Goal: Information Seeking & Learning: Learn about a topic

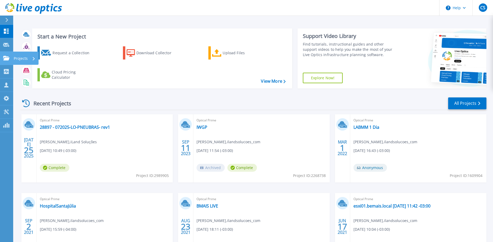
click at [6, 57] on icon at bounding box center [6, 58] width 6 height 4
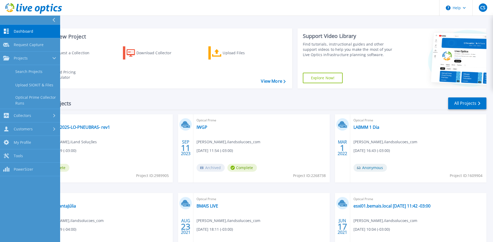
click at [162, 96] on div "Recent Projects All Projects JUL 25 2025 Optical Prime 28897 - 072025-LO-PNEUBR…" at bounding box center [253, 184] width 466 height 183
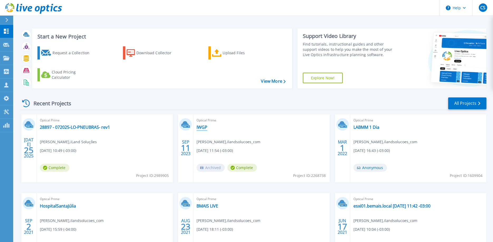
click at [202, 127] on link "IWGP" at bounding box center [201, 127] width 11 height 5
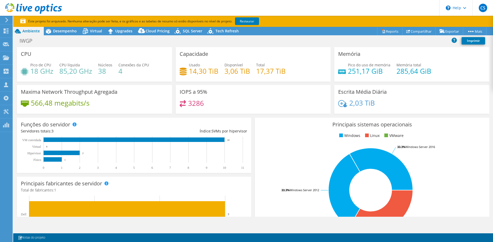
select select "USWest"
select select "USD"
click at [249, 22] on link "Restaurar" at bounding box center [247, 21] width 24 height 8
click at [20, 57] on div "Projetos" at bounding box center [25, 57] width 26 height 13
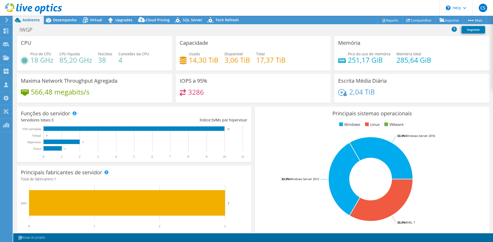
select select "USWest"
select select "USD"
drag, startPoint x: 21, startPoint y: 42, endPoint x: 42, endPoint y: 44, distance: 21.5
click at [42, 44] on div "CPU Pico de CPU 18 GHz CPU líquida 85,20 GHz Núcleos 38 Conexões da CPU 4" at bounding box center [94, 53] width 155 height 35
drag, startPoint x: 179, startPoint y: 42, endPoint x: 214, endPoint y: 45, distance: 35.4
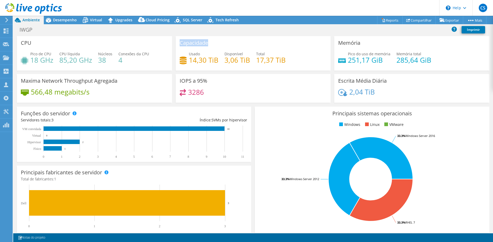
click at [214, 45] on div "Capacidade Usado 14,30 TiB Disponível 3,06 TiB Total 17,37 TiB" at bounding box center [253, 53] width 155 height 35
drag, startPoint x: 339, startPoint y: 44, endPoint x: 382, endPoint y: 43, distance: 43.2
click at [382, 43] on div "Memória Pico do uso de memória 251,17 GiB Memória total 285,64 GiB" at bounding box center [411, 53] width 155 height 35
drag, startPoint x: 348, startPoint y: 55, endPoint x: 392, endPoint y: 54, distance: 44.0
click at [392, 54] on div "Pico do uso de memória 251,17 GiB Memória total 285,64 GiB" at bounding box center [411, 59] width 147 height 17
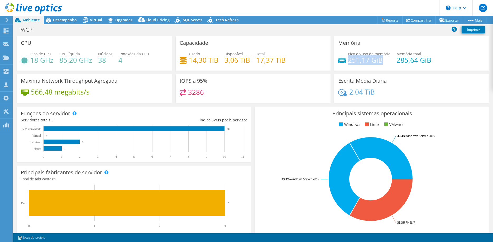
drag, startPoint x: 348, startPoint y: 60, endPoint x: 382, endPoint y: 60, distance: 33.7
click at [382, 60] on h4 "251,17 GiB" at bounding box center [369, 60] width 42 height 6
drag, startPoint x: 397, startPoint y: 60, endPoint x: 444, endPoint y: 63, distance: 47.8
click at [444, 63] on div "Pico do uso de memória 251,17 GiB Memória total 285,64 GiB" at bounding box center [411, 59] width 147 height 17
drag, startPoint x: 376, startPoint y: 91, endPoint x: 348, endPoint y: 92, distance: 28.2
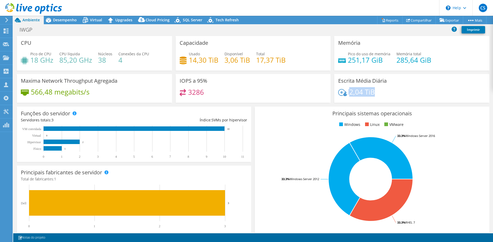
click at [348, 92] on div "2,04 TiB" at bounding box center [411, 94] width 147 height 11
drag, startPoint x: 338, startPoint y: 81, endPoint x: 388, endPoint y: 93, distance: 51.4
click at [388, 93] on div "Escrita Média Diária 2,04 TiB" at bounding box center [411, 88] width 155 height 29
click at [378, 91] on div "2,04 TiB" at bounding box center [411, 94] width 147 height 11
drag, startPoint x: 376, startPoint y: 93, endPoint x: 351, endPoint y: 92, distance: 25.0
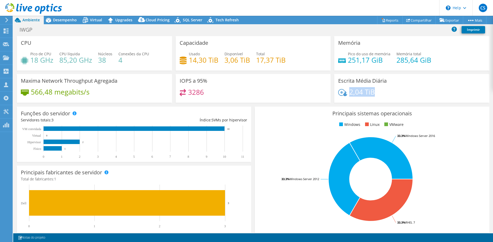
click at [351, 92] on div "2,04 TiB" at bounding box center [411, 94] width 147 height 11
click at [401, 99] on div "2,04 TiB" at bounding box center [411, 94] width 147 height 11
drag, startPoint x: 389, startPoint y: 94, endPoint x: 351, endPoint y: 93, distance: 38.2
click at [351, 93] on div "2,04 TiB" at bounding box center [411, 94] width 147 height 11
drag, startPoint x: 210, startPoint y: 91, endPoint x: 189, endPoint y: 94, distance: 20.7
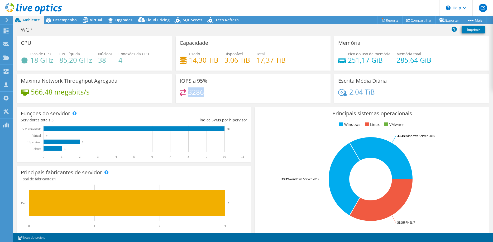
click at [189, 94] on div "3286" at bounding box center [252, 94] width 147 height 11
click at [204, 93] on div "3286" at bounding box center [252, 94] width 147 height 11
drag, startPoint x: 203, startPoint y: 93, endPoint x: 188, endPoint y: 91, distance: 15.6
click at [188, 91] on div "3286" at bounding box center [191, 92] width 25 height 6
click at [206, 93] on div "3286" at bounding box center [252, 94] width 147 height 11
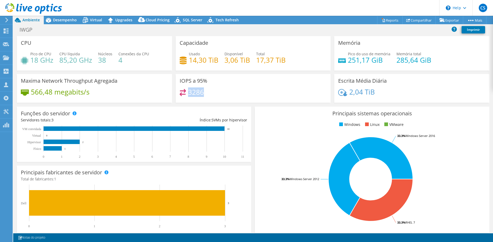
drag, startPoint x: 204, startPoint y: 92, endPoint x: 187, endPoint y: 92, distance: 16.9
click at [187, 92] on div "3286" at bounding box center [252, 94] width 147 height 11
click at [63, 19] on span "Desempenho" at bounding box center [65, 19] width 24 height 5
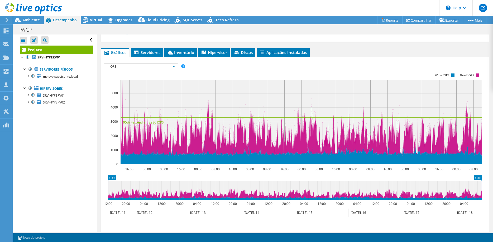
scroll to position [81, 0]
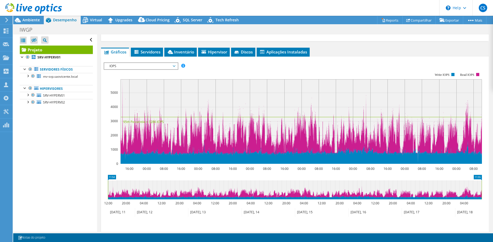
click at [144, 64] on span "IOPS" at bounding box center [141, 66] width 68 height 6
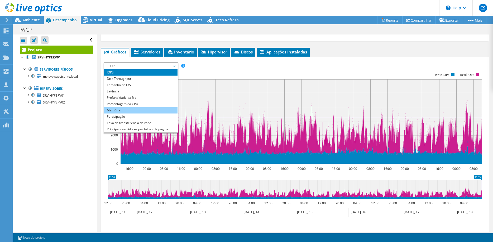
scroll to position [19, 0]
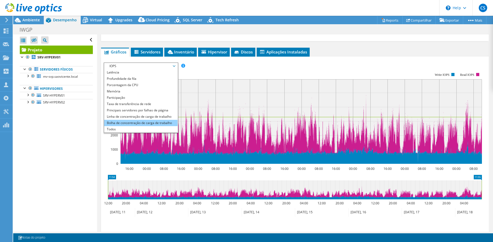
click at [127, 125] on li "Bolha de concentração de carga de trabalho" at bounding box center [140, 123] width 73 height 6
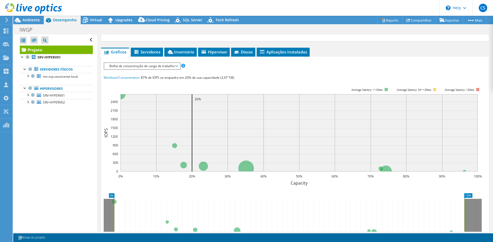
click at [159, 66] on span "Bolha de concentração de carga de trabalho" at bounding box center [142, 66] width 70 height 6
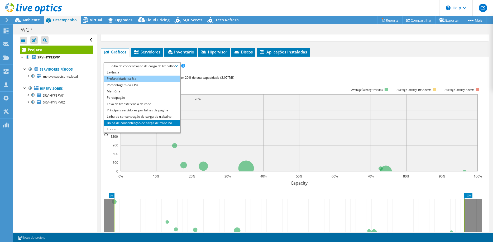
click at [144, 77] on li "Profundidade da fila" at bounding box center [142, 79] width 76 height 6
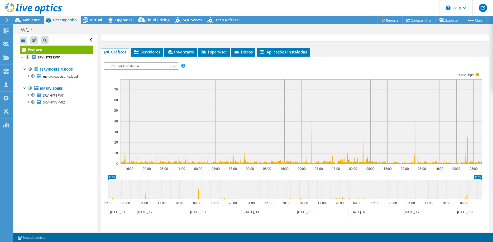
click at [132, 66] on span "Profundidade da fila" at bounding box center [141, 66] width 68 height 6
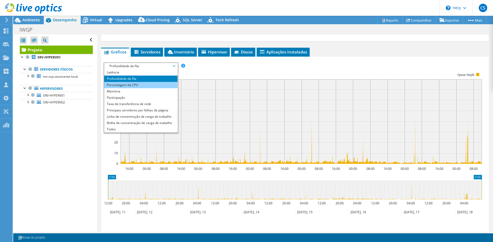
click at [125, 84] on li "Porcentagem da CPU" at bounding box center [140, 85] width 73 height 6
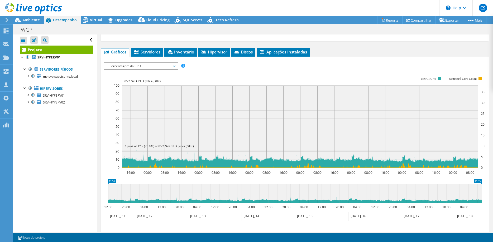
click at [145, 66] on span "Porcentagem da CPU" at bounding box center [141, 66] width 68 height 6
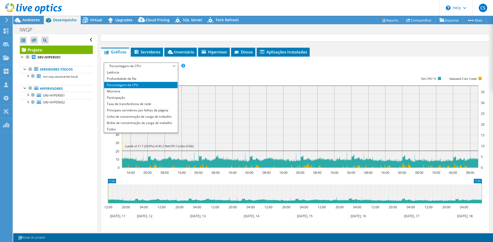
click at [127, 88] on li "Porcentagem da CPU" at bounding box center [140, 85] width 73 height 6
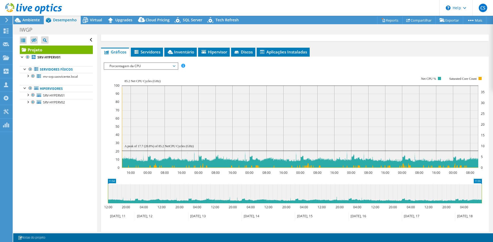
click at [127, 89] on rect at bounding box center [300, 127] width 356 height 82
click at [132, 67] on span "Porcentagem da CPU" at bounding box center [141, 66] width 68 height 6
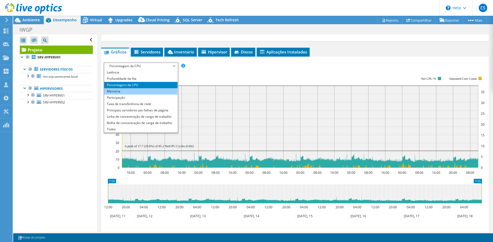
click at [120, 89] on li "Memória" at bounding box center [140, 91] width 73 height 6
